Goal: Transaction & Acquisition: Purchase product/service

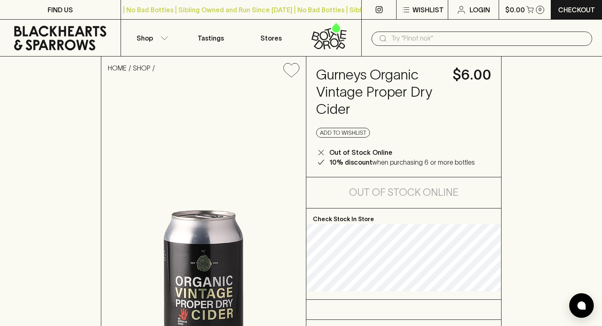
click at [412, 39] on input "text" at bounding box center [488, 38] width 194 height 13
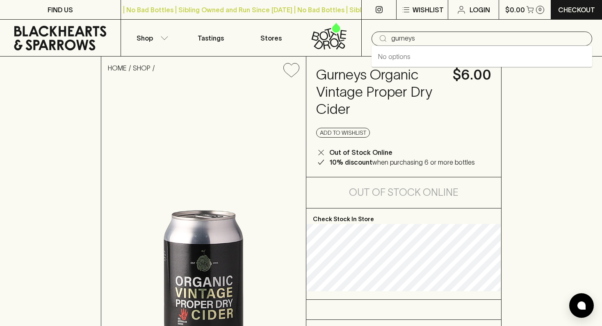
type input "gurneys"
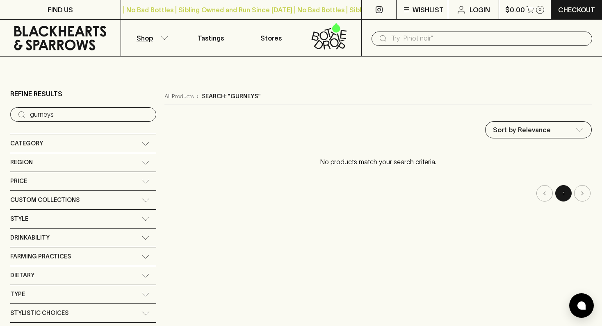
click at [416, 37] on input "text" at bounding box center [488, 38] width 194 height 13
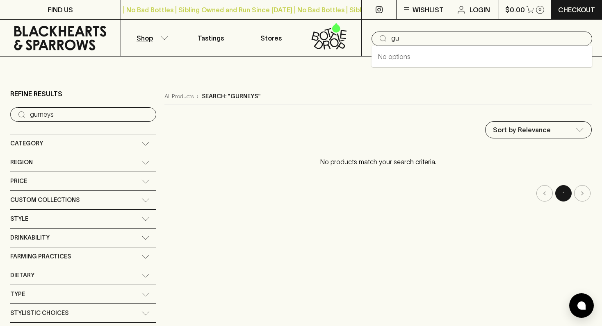
type input "g"
type input "strumpy"
